Goal: Transaction & Acquisition: Obtain resource

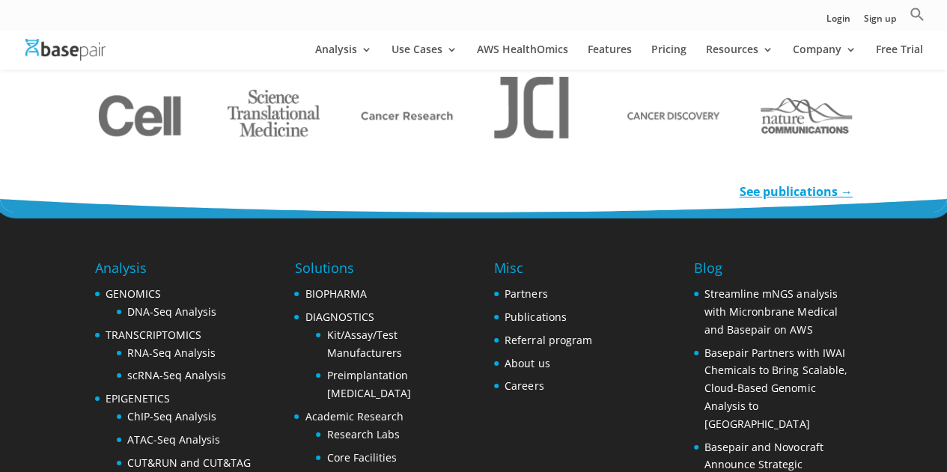
scroll to position [2717, 0]
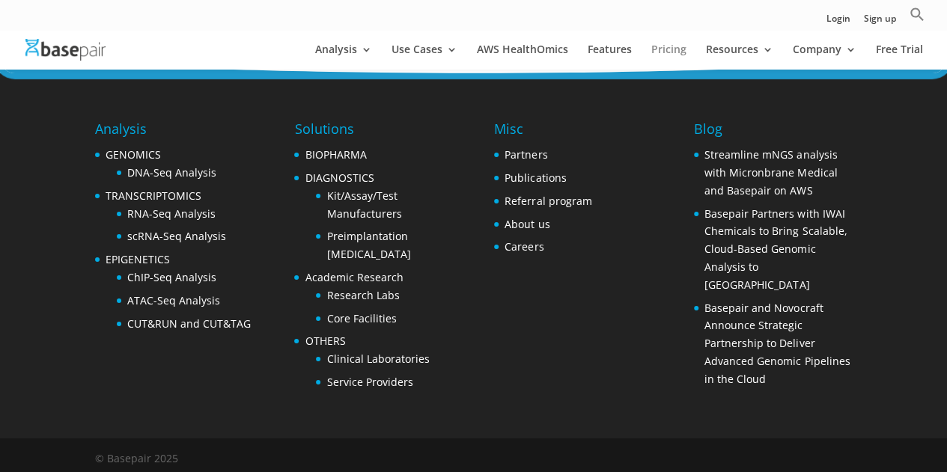
click at [662, 49] on link "Pricing" at bounding box center [668, 56] width 35 height 25
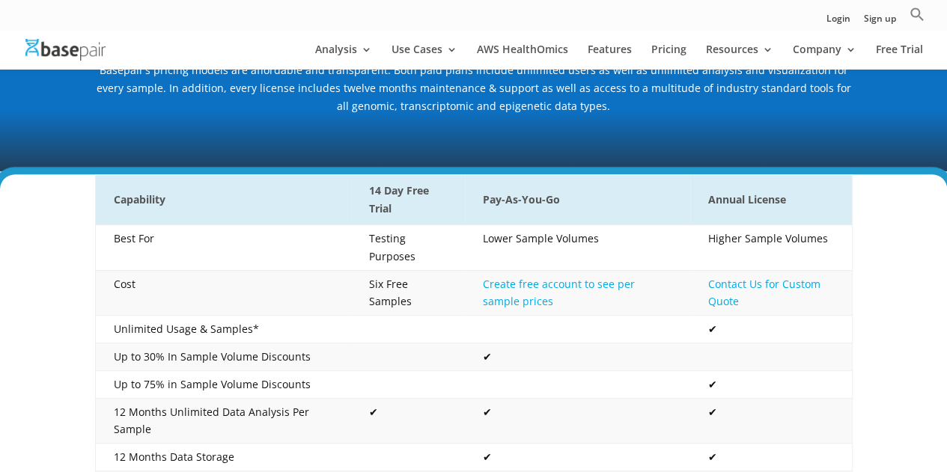
scroll to position [204, 0]
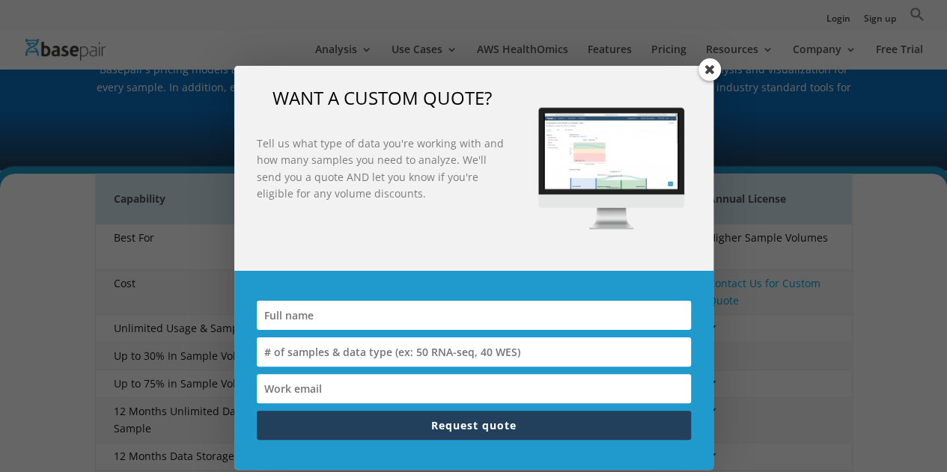
click at [707, 66] on span at bounding box center [709, 69] width 22 height 22
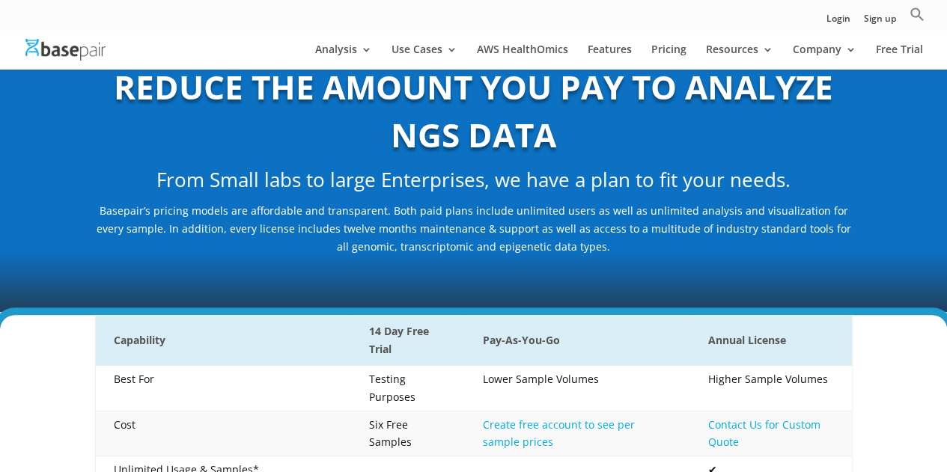
scroll to position [55, 0]
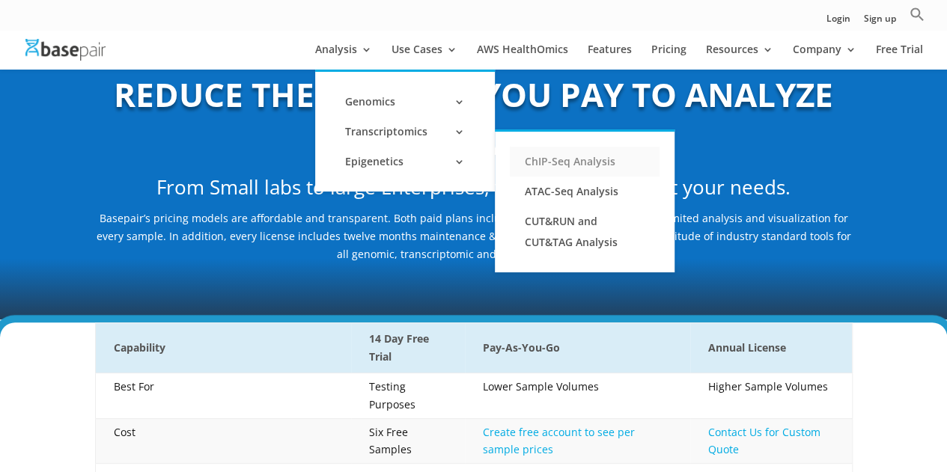
click at [561, 165] on link "ChIP-Seq Analysis" at bounding box center [585, 162] width 150 height 30
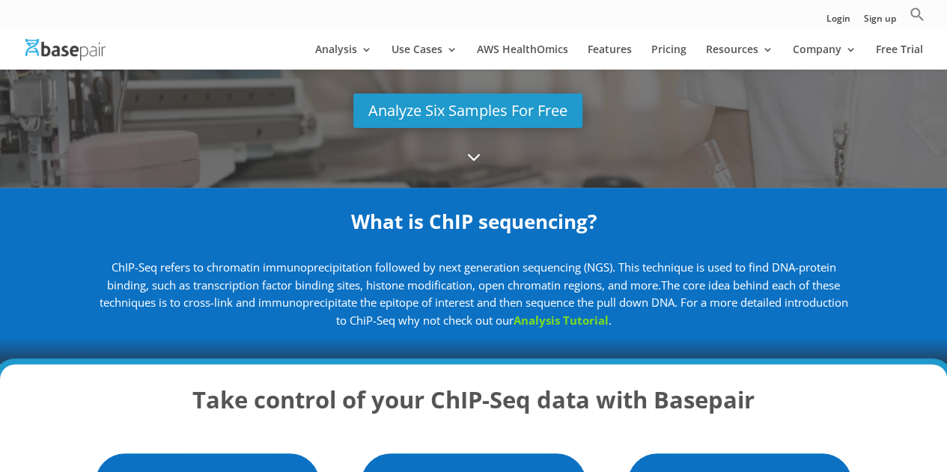
scroll to position [208, 0]
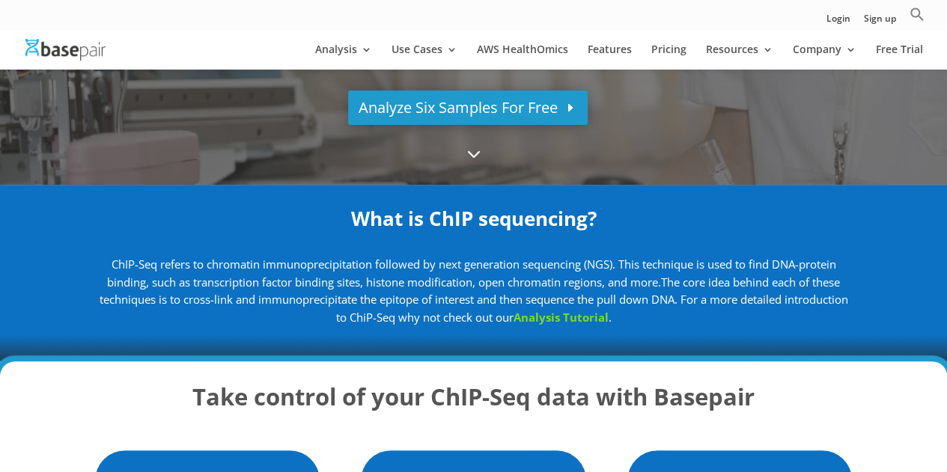
click at [528, 109] on link "Analyze Six Samples For Free" at bounding box center [468, 108] width 240 height 34
